Goal: Information Seeking & Learning: Find specific fact

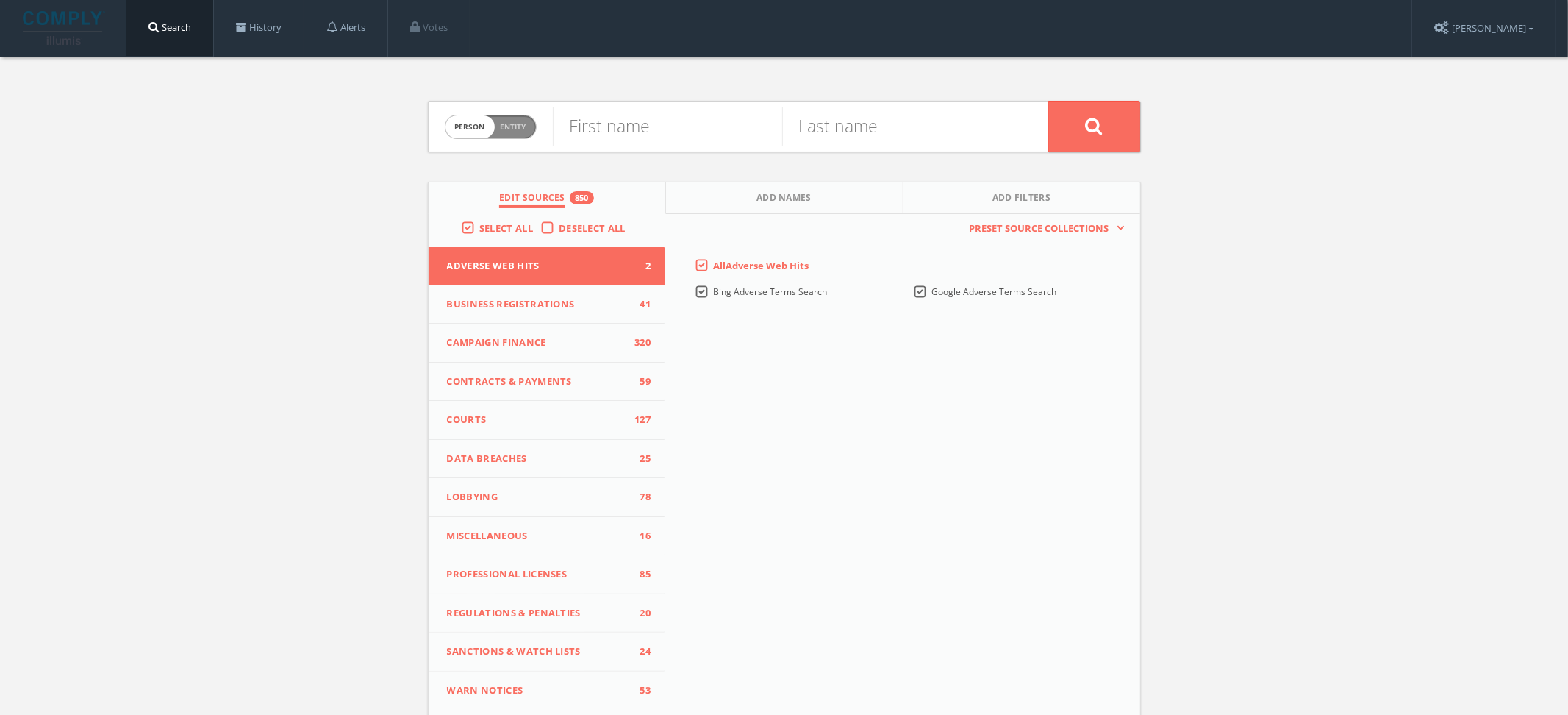
click at [479, 142] on div "Person Entity person" at bounding box center [490, 127] width 92 height 51
click at [509, 129] on span "Entity" at bounding box center [513, 127] width 26 height 11
checkbox input "true"
click at [650, 129] on input "text" at bounding box center [800, 127] width 495 height 38
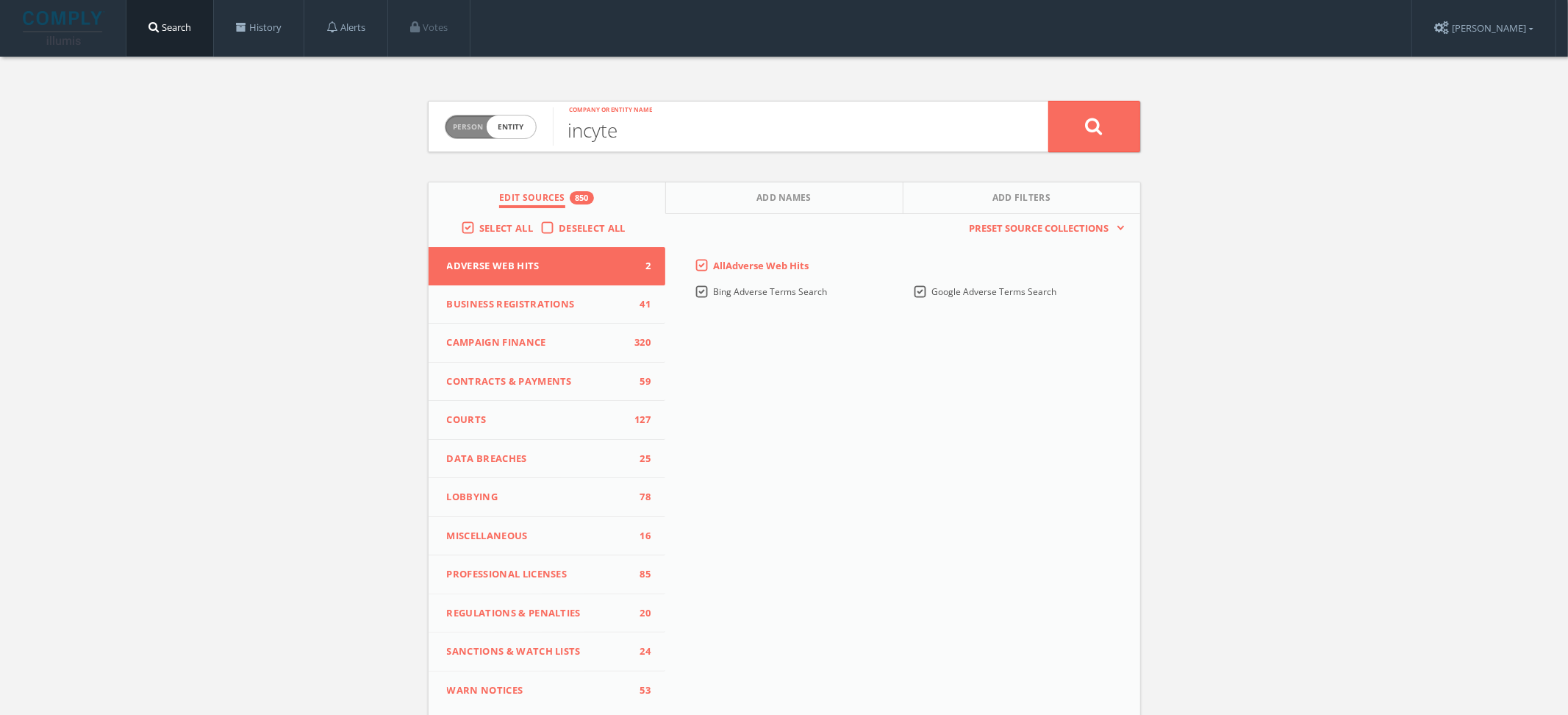
type input "incyte"
click at [1048, 101] on button at bounding box center [1093, 127] width 92 height 51
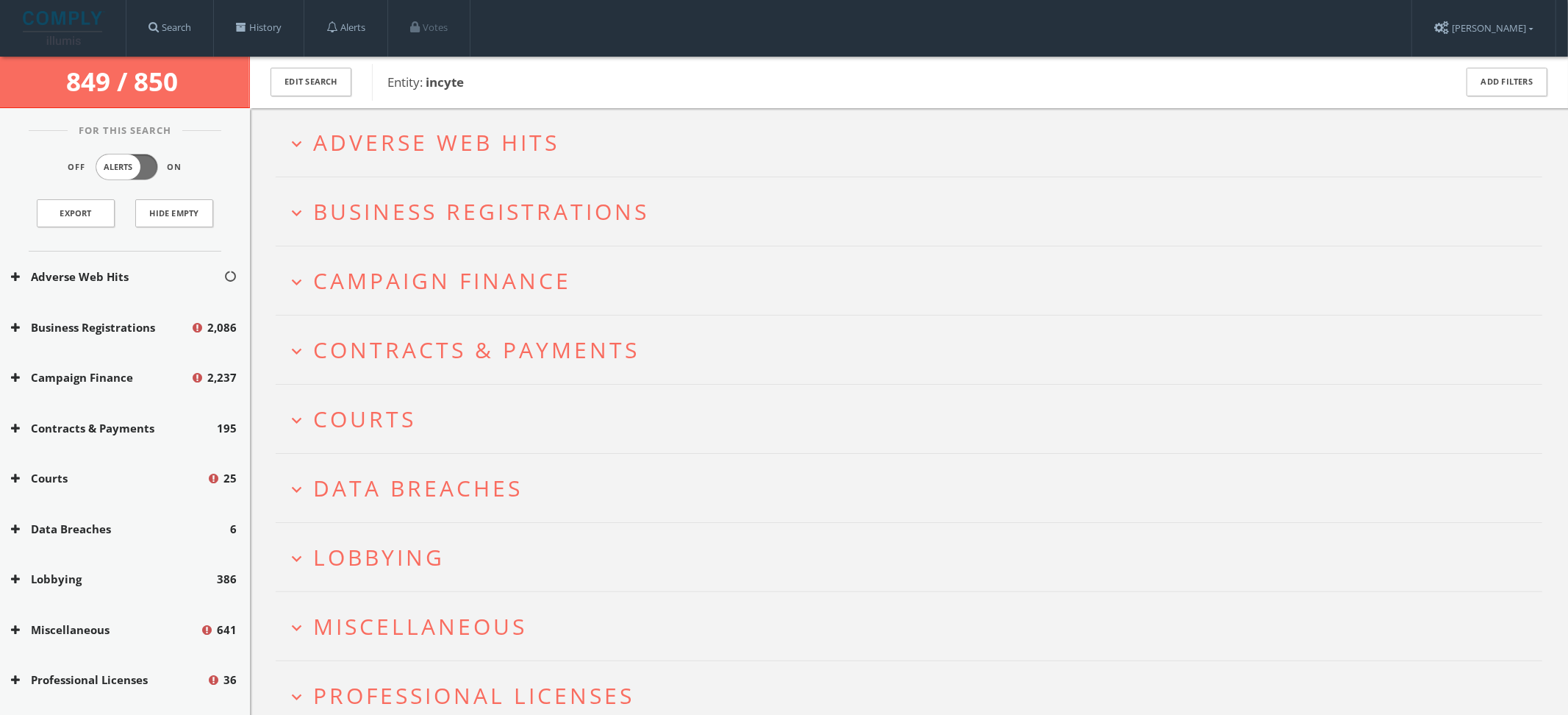
click at [149, 294] on div "Adverse Web Hits" at bounding box center [125, 276] width 250 height 50
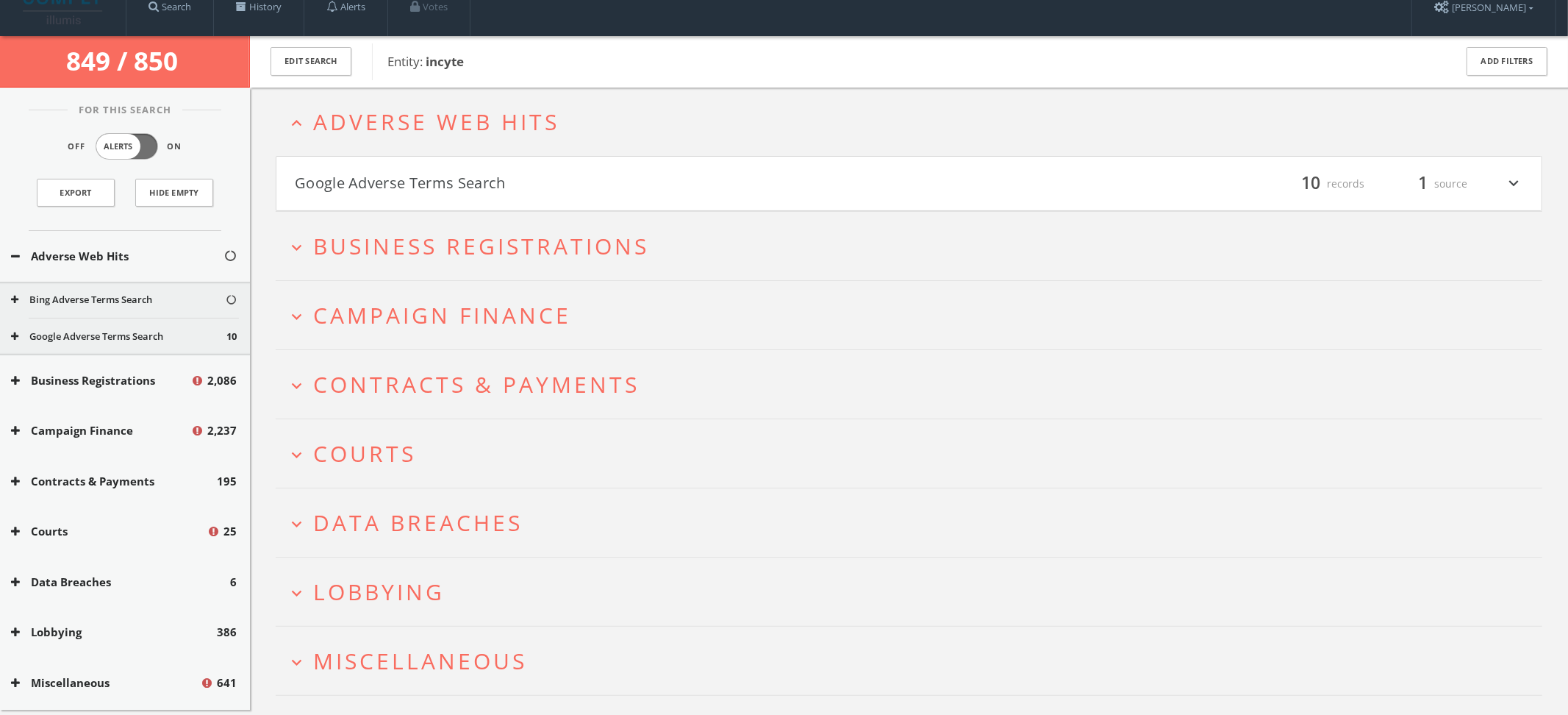
click at [131, 278] on div "Adverse Web Hits Bing Adverse Terms Search Google Adverse Terms Search 10" at bounding box center [125, 293] width 250 height 124
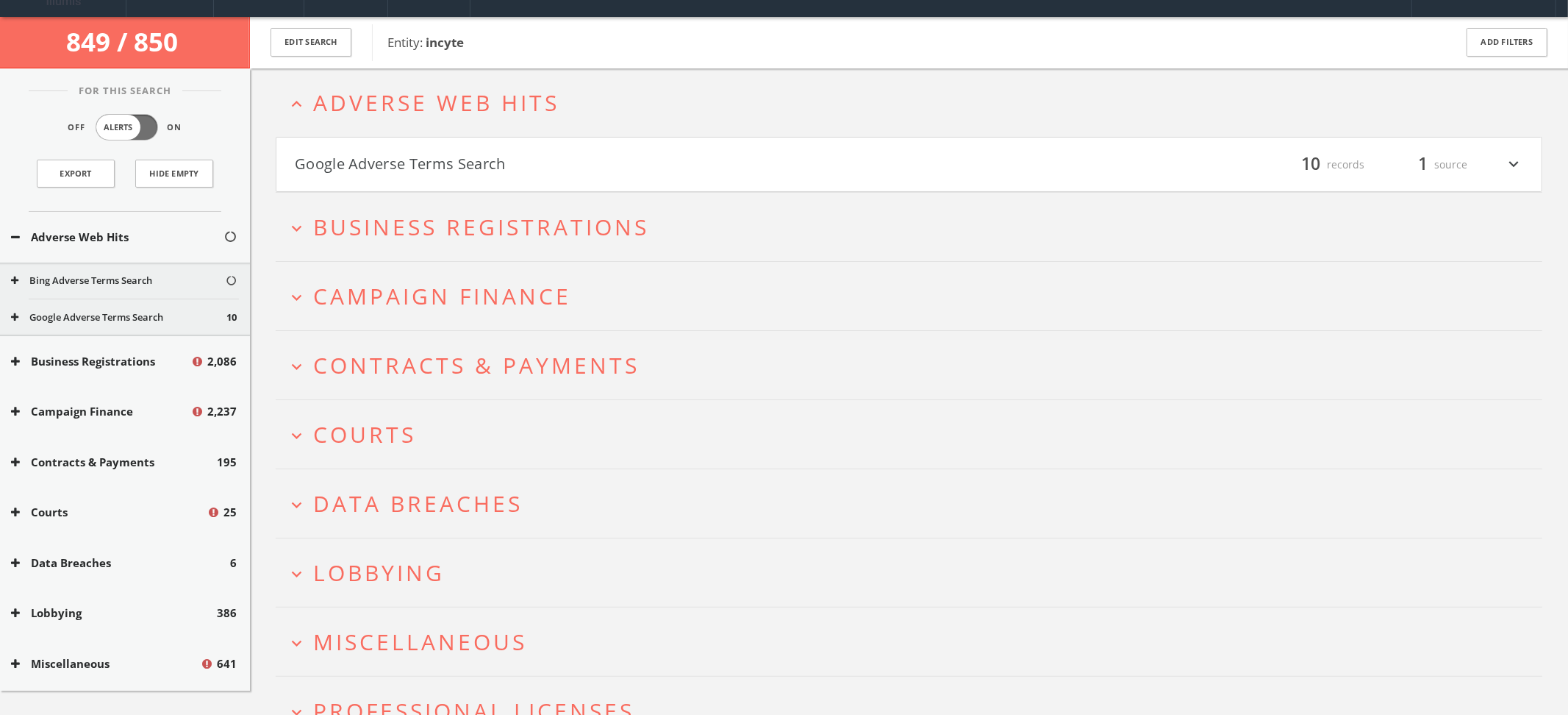
scroll to position [41, 0]
